Goal: Transaction & Acquisition: Purchase product/service

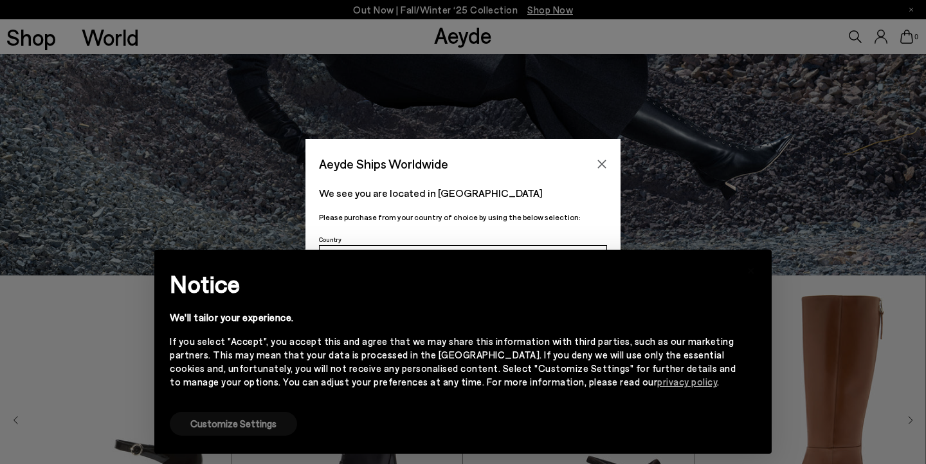
scroll to position [196, 0]
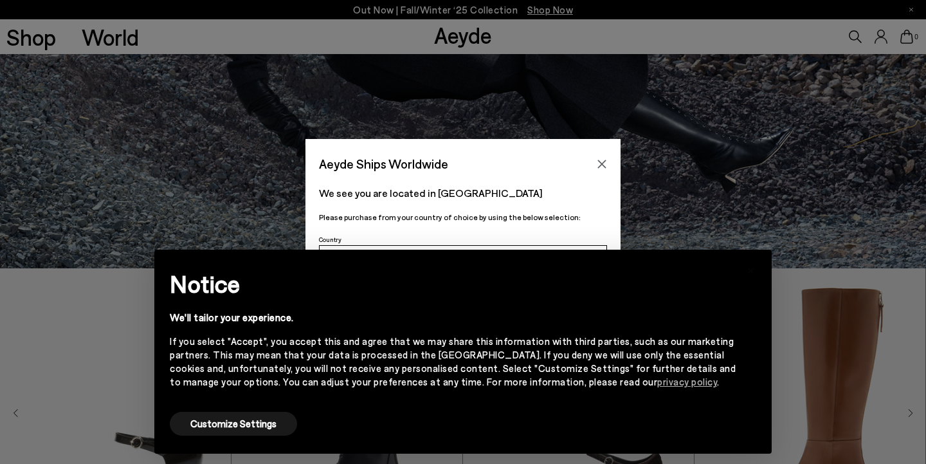
click at [739, 270] on div "Notice We'll tailor your experience. If you select "Accept", you accept this an…" at bounding box center [463, 337] width 587 height 144
click at [265, 423] on button "Customize Settings" at bounding box center [233, 424] width 127 height 24
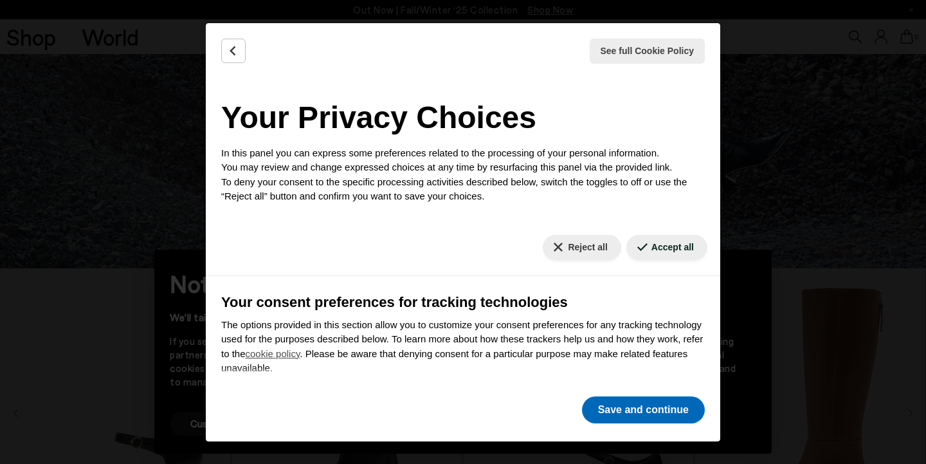
click at [634, 407] on button "Save and continue" at bounding box center [643, 409] width 123 height 27
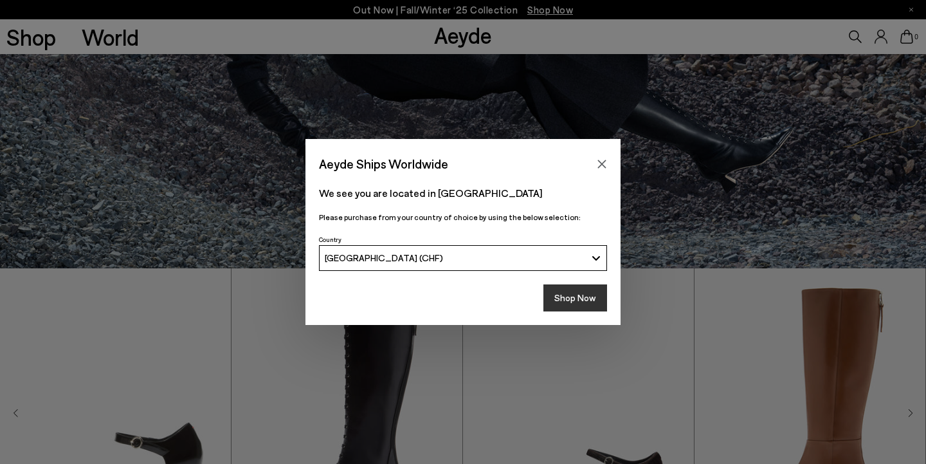
click at [582, 302] on button "Shop Now" at bounding box center [576, 297] width 64 height 27
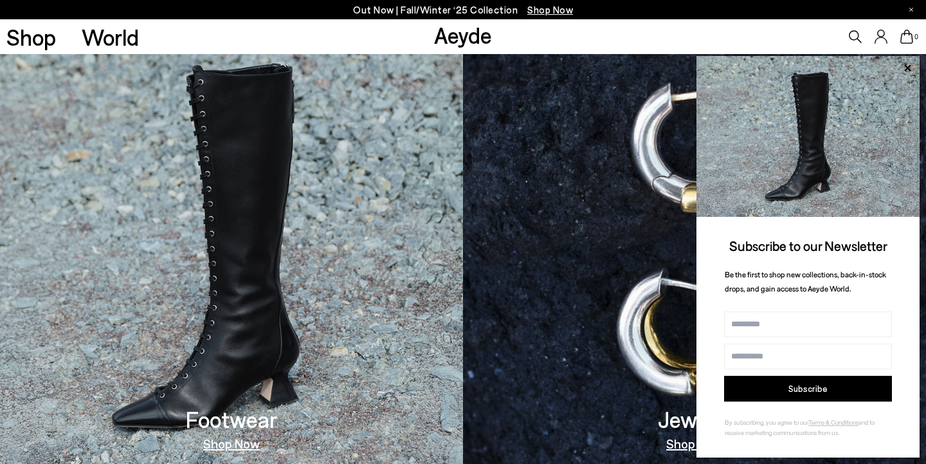
scroll to position [747, 0]
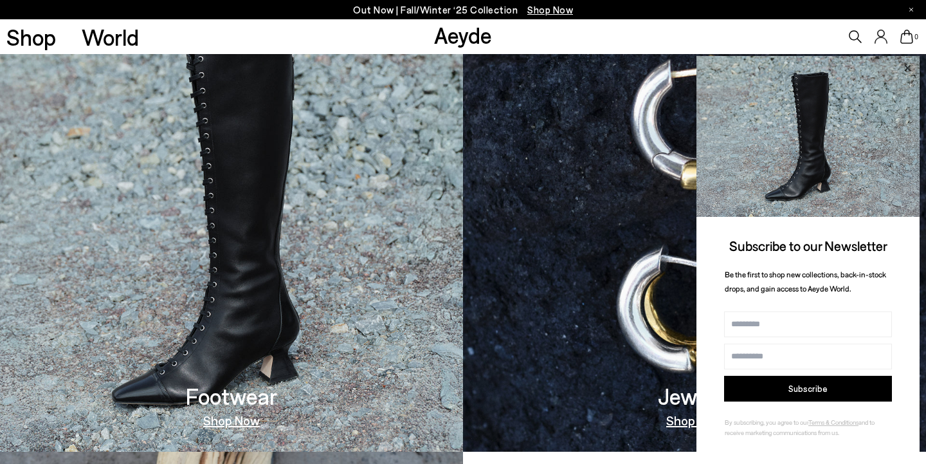
click at [904, 68] on icon at bounding box center [907, 68] width 17 height 17
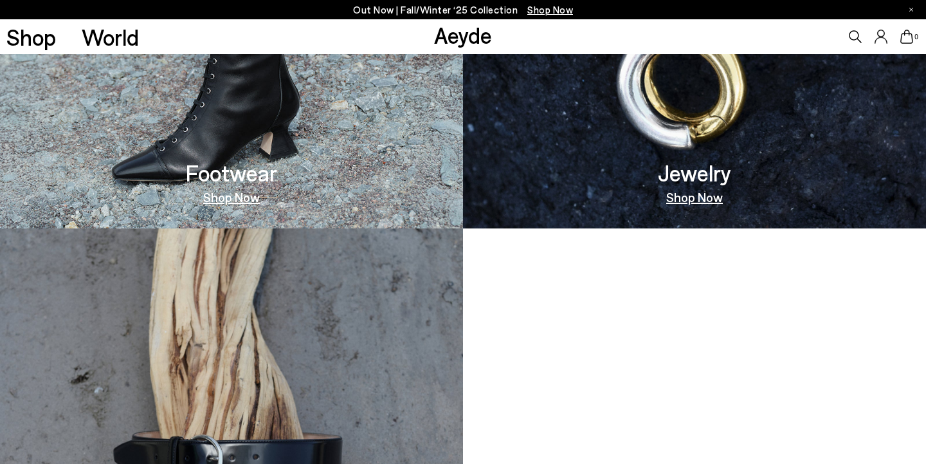
scroll to position [890, 0]
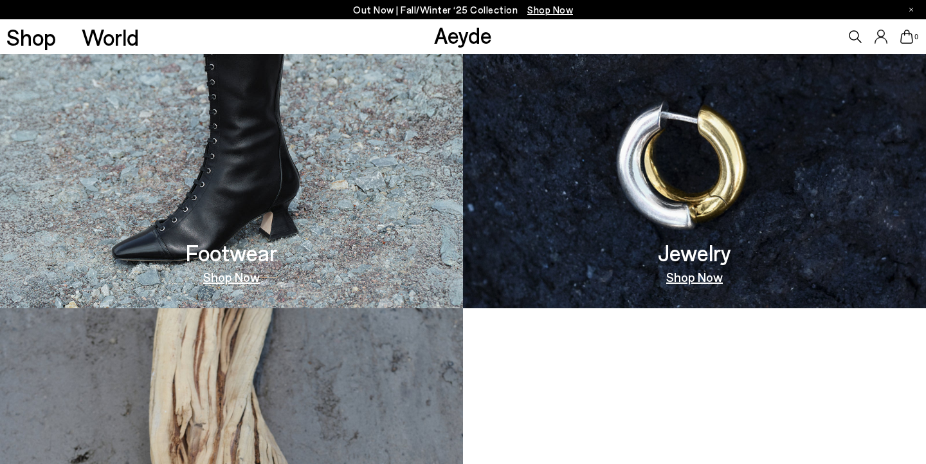
click at [244, 277] on link "Shop Now" at bounding box center [231, 276] width 57 height 13
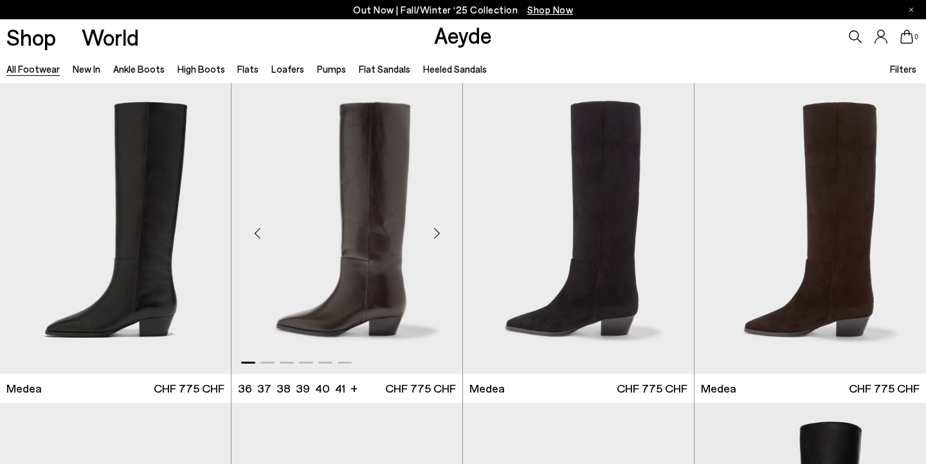
click at [439, 234] on div "Next slide" at bounding box center [437, 233] width 39 height 39
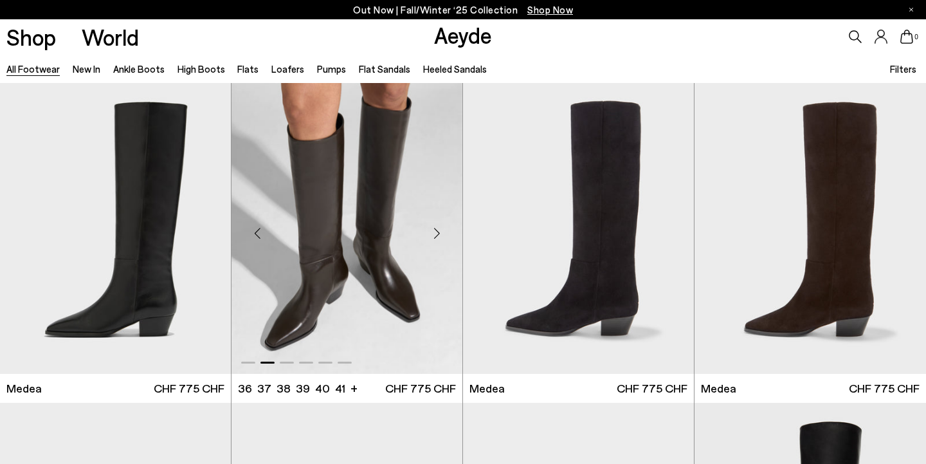
click at [439, 234] on div "Next slide" at bounding box center [437, 233] width 39 height 39
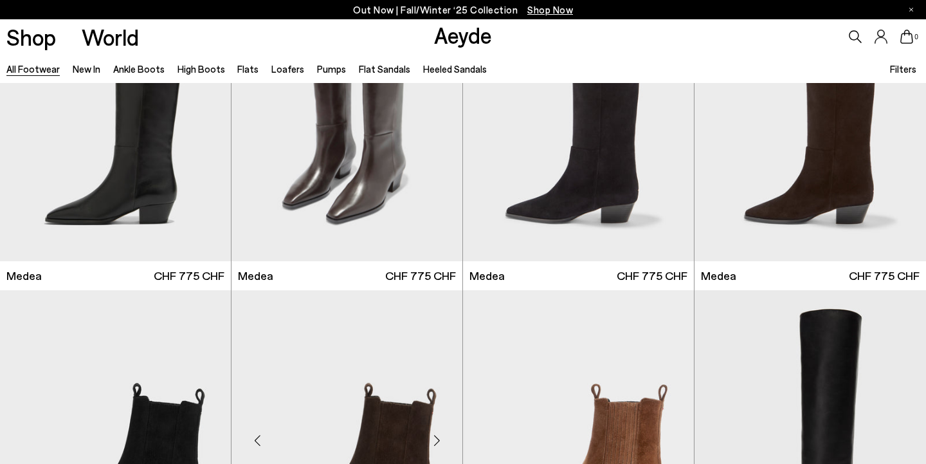
scroll to position [98, 0]
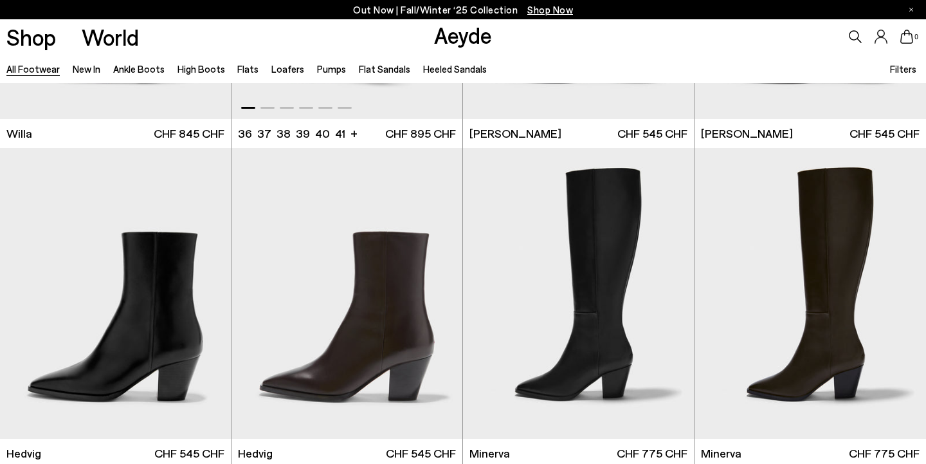
scroll to position [899, 0]
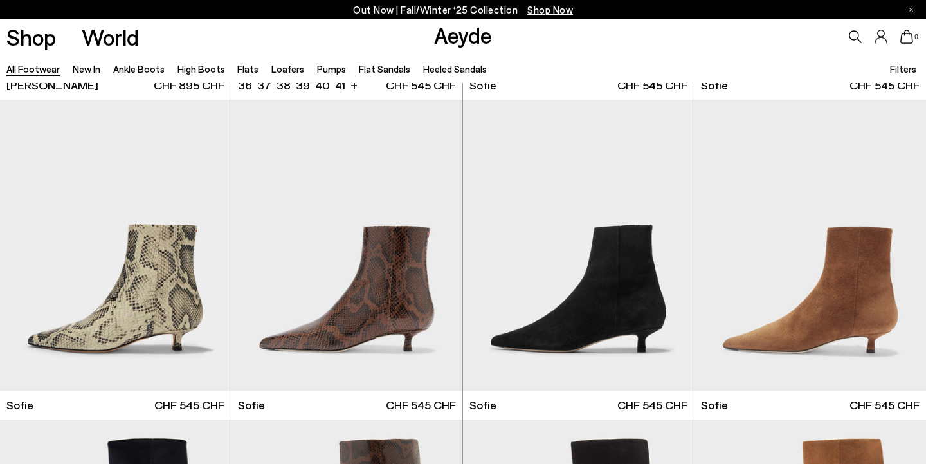
scroll to position [4193, 0]
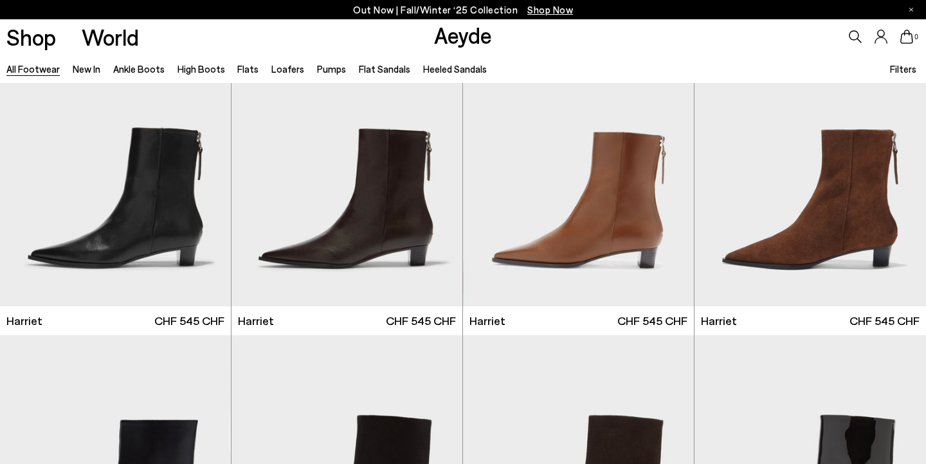
scroll to position [5186, 0]
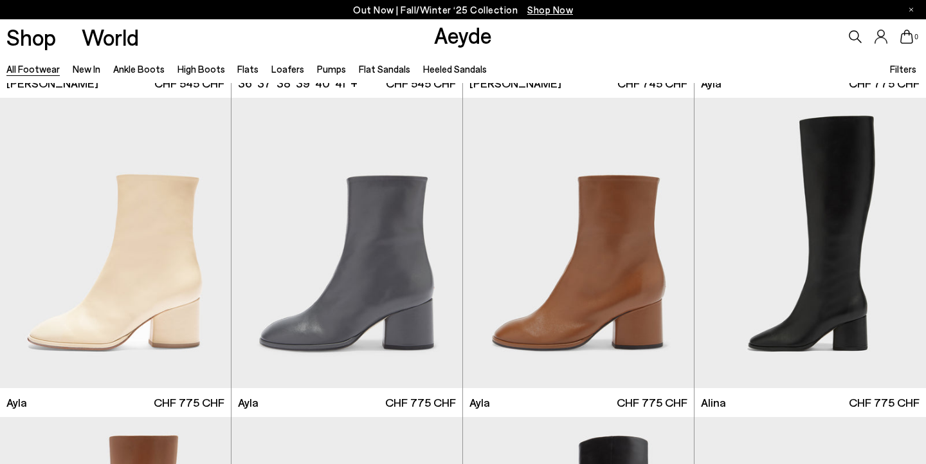
scroll to position [6705, 0]
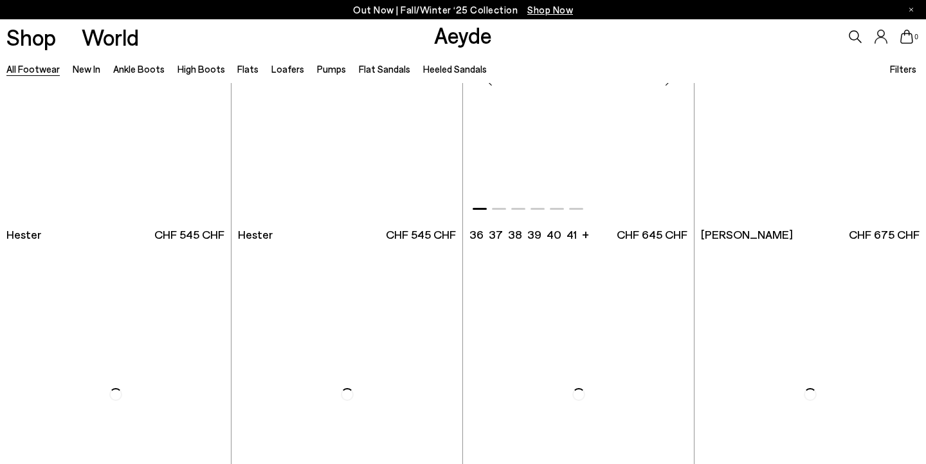
scroll to position [9896, 0]
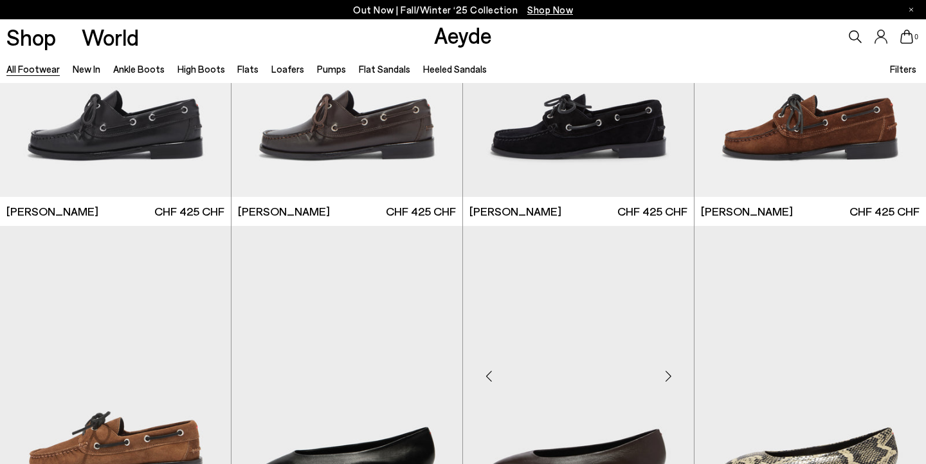
scroll to position [11824, 0]
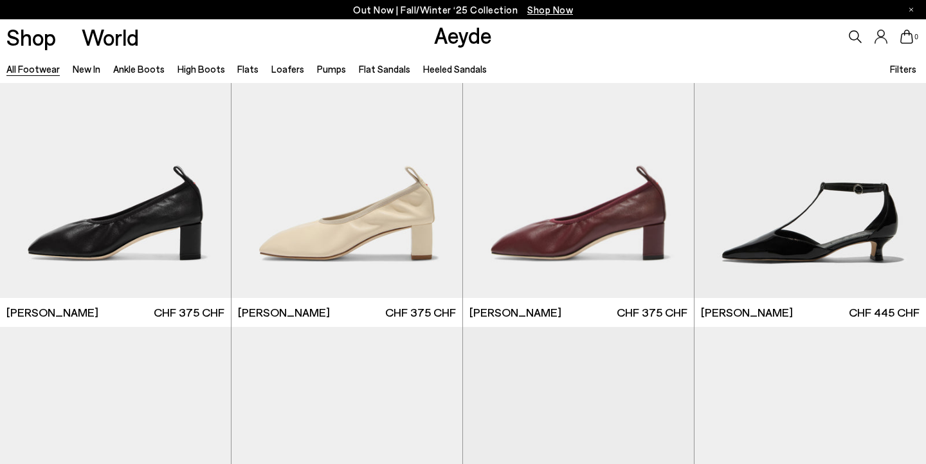
scroll to position [13430, 0]
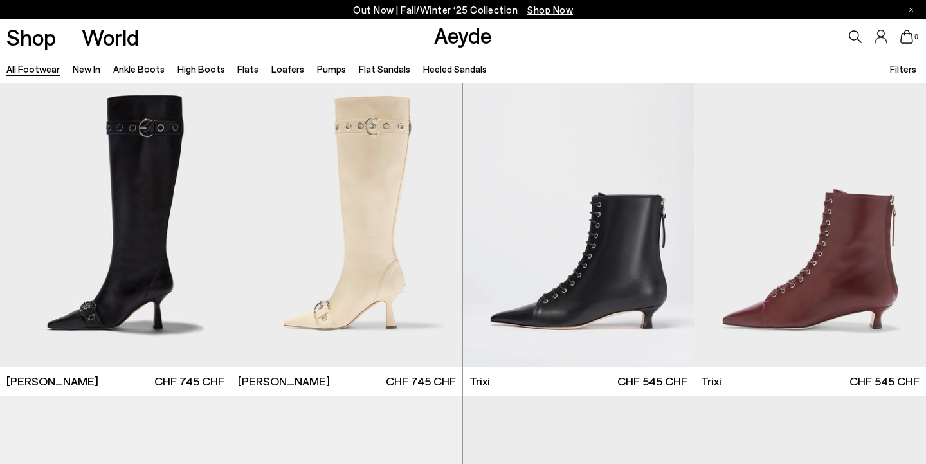
scroll to position [15270, 0]
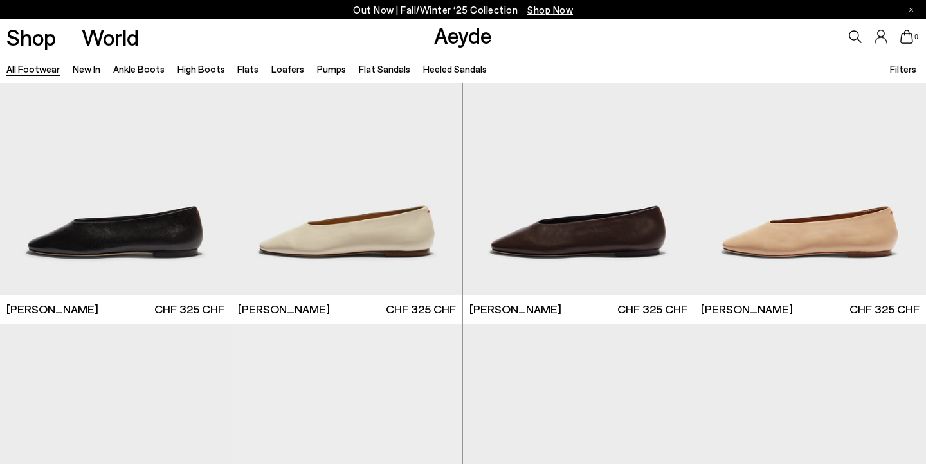
scroll to position [17646, 0]
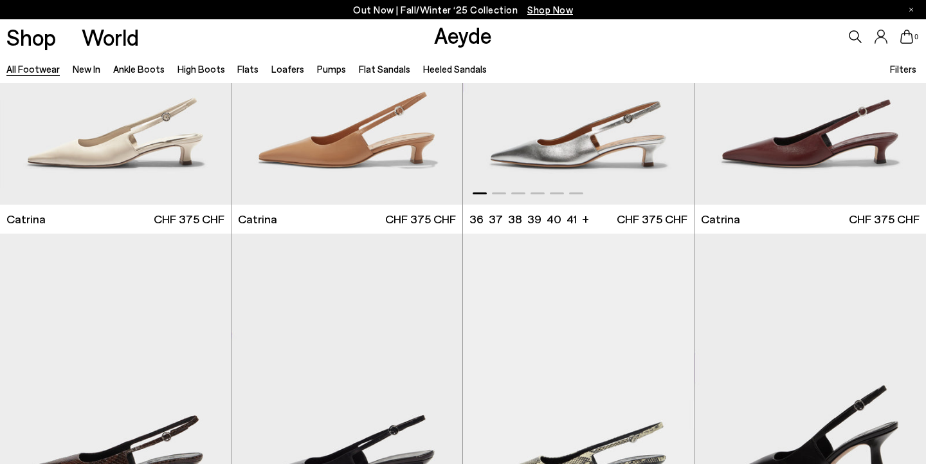
scroll to position [19623, 0]
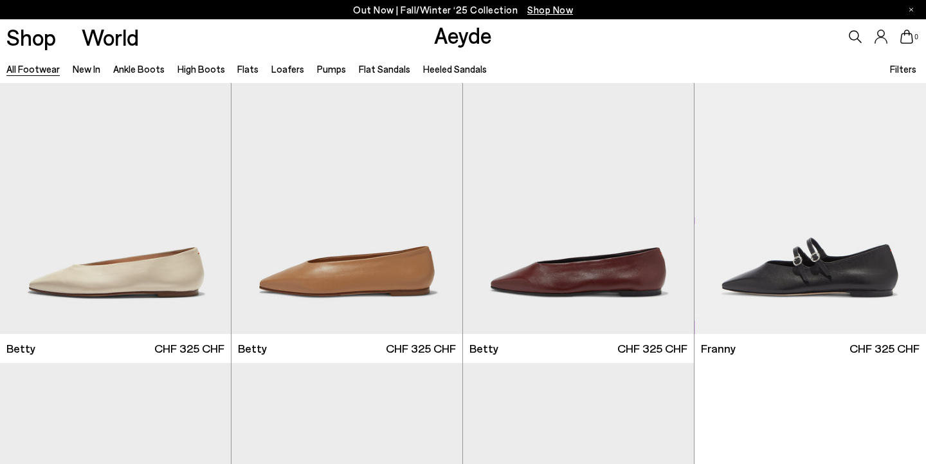
scroll to position [21704, 0]
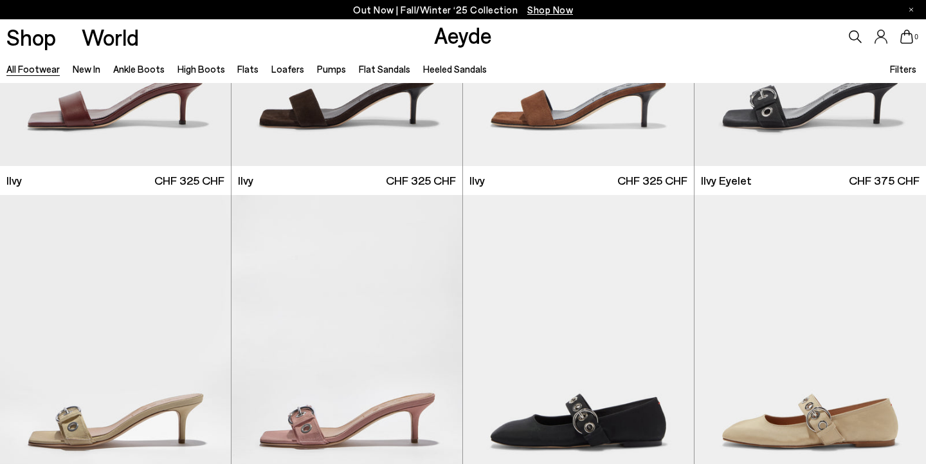
scroll to position [23446, 0]
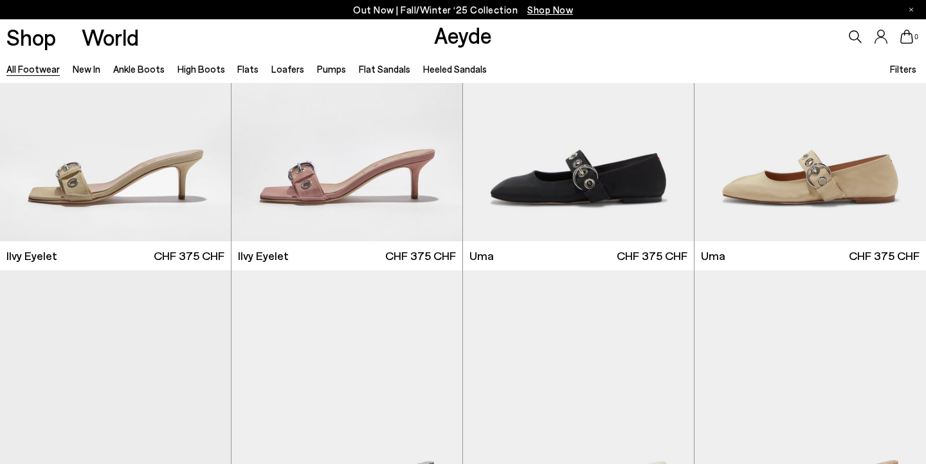
scroll to position [23704, 0]
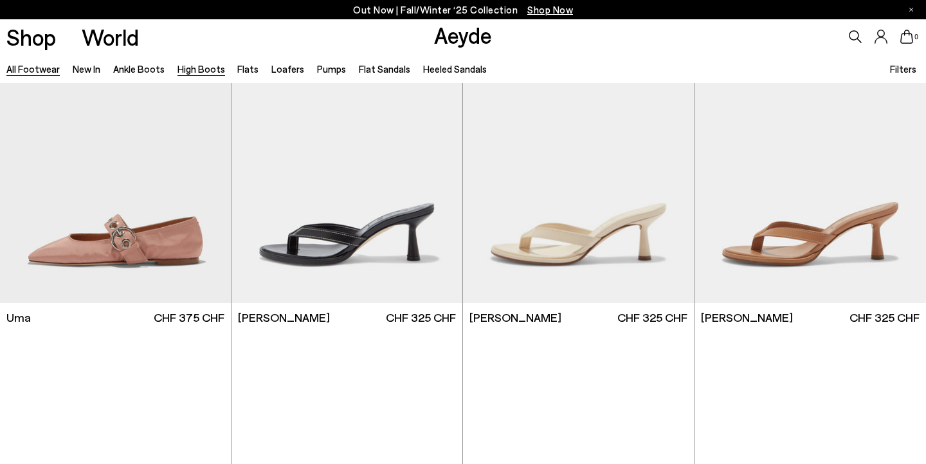
click at [205, 69] on link "High Boots" at bounding box center [202, 69] width 48 height 12
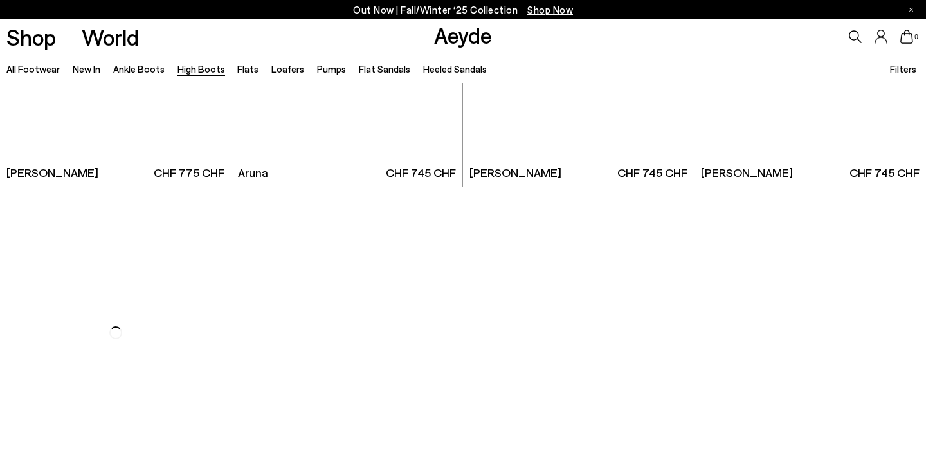
scroll to position [2452, 0]
